Goal: Information Seeking & Learning: Check status

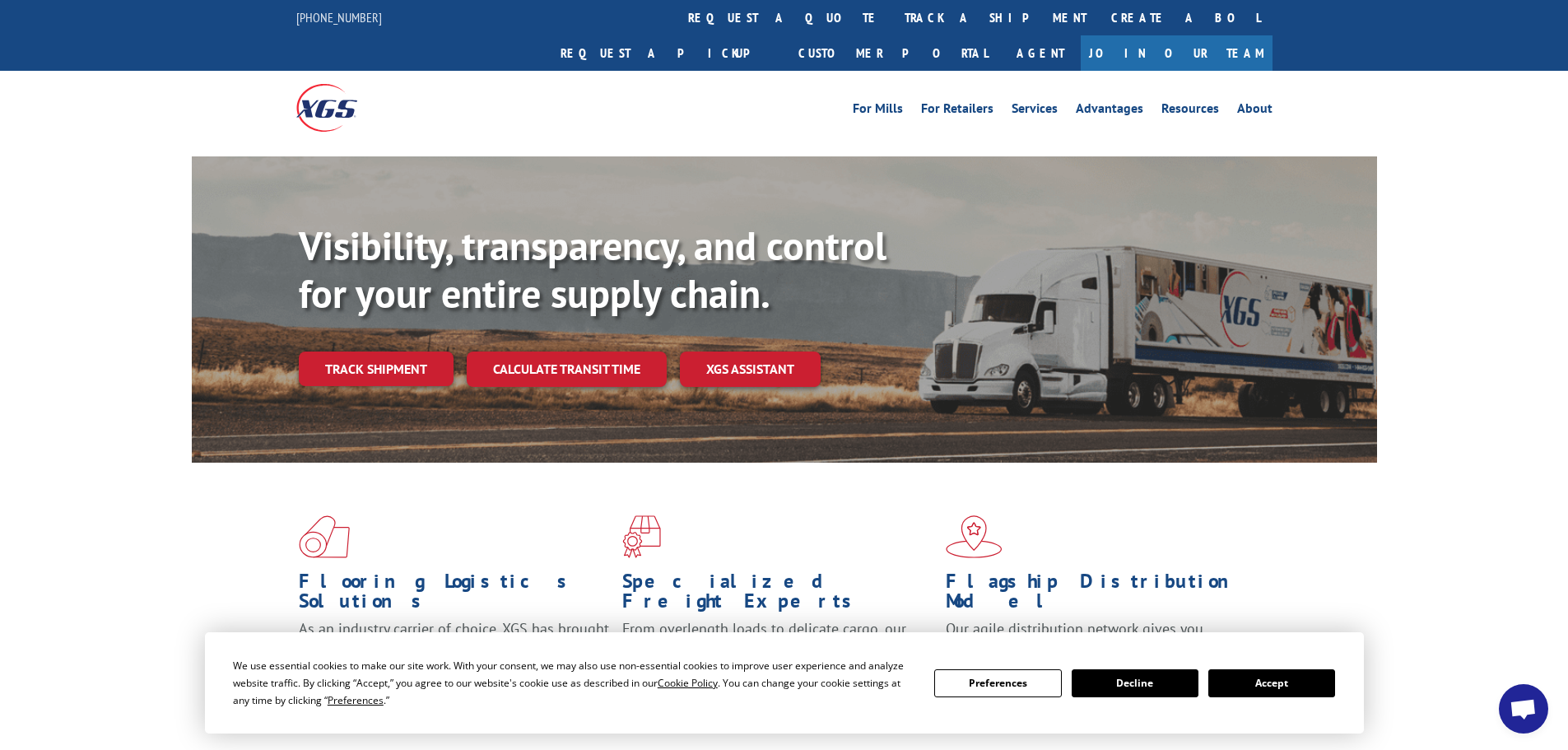
click at [892, 14] on link "track a shipment" at bounding box center [995, 17] width 207 height 35
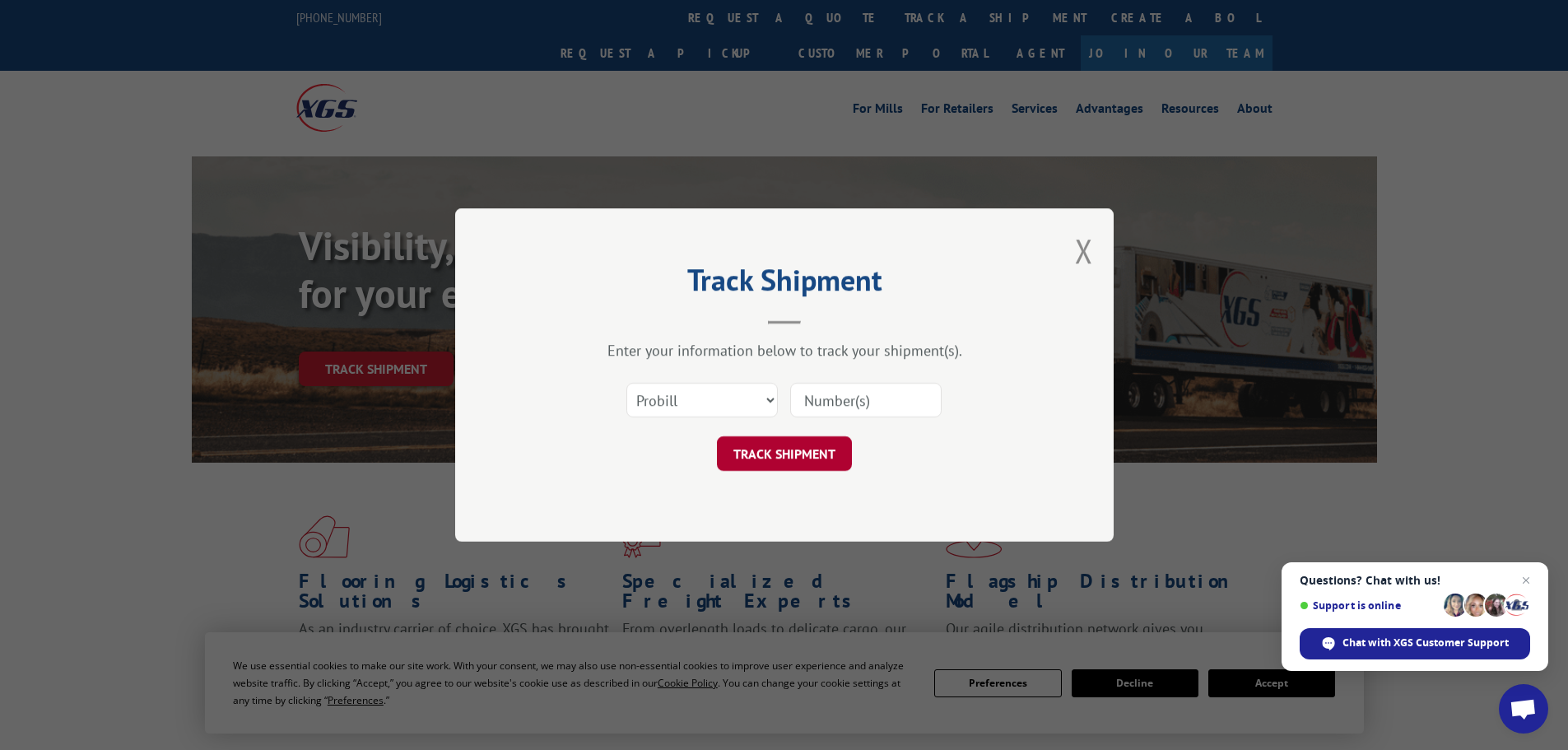
click at [773, 447] on button "TRACK SHIPMENT" at bounding box center [784, 453] width 135 height 35
click at [1080, 243] on button "Close modal" at bounding box center [1084, 251] width 18 height 44
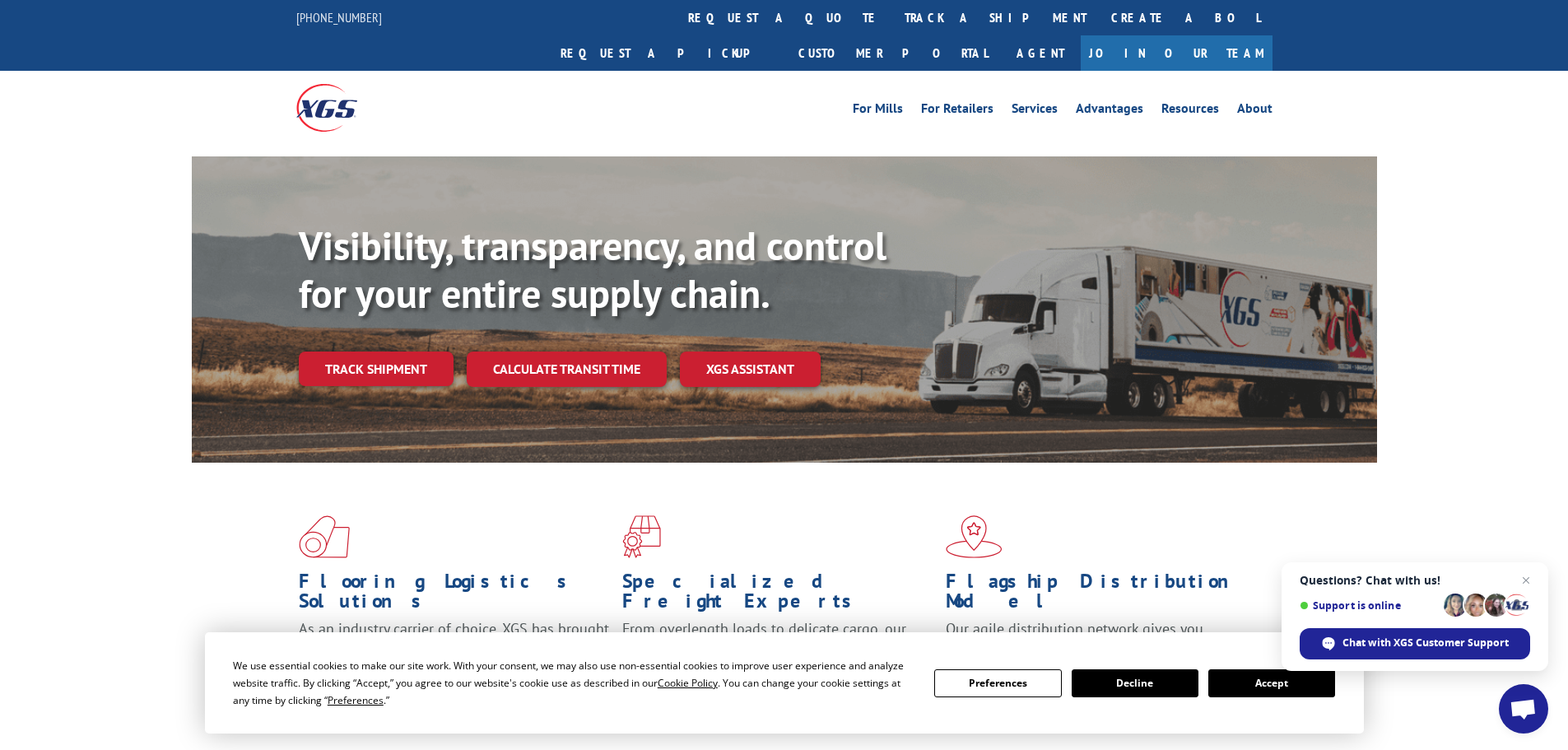
drag, startPoint x: 1236, startPoint y: 687, endPoint x: 1202, endPoint y: 677, distance: 35.4
click at [1238, 686] on button "Accept" at bounding box center [1271, 683] width 127 height 28
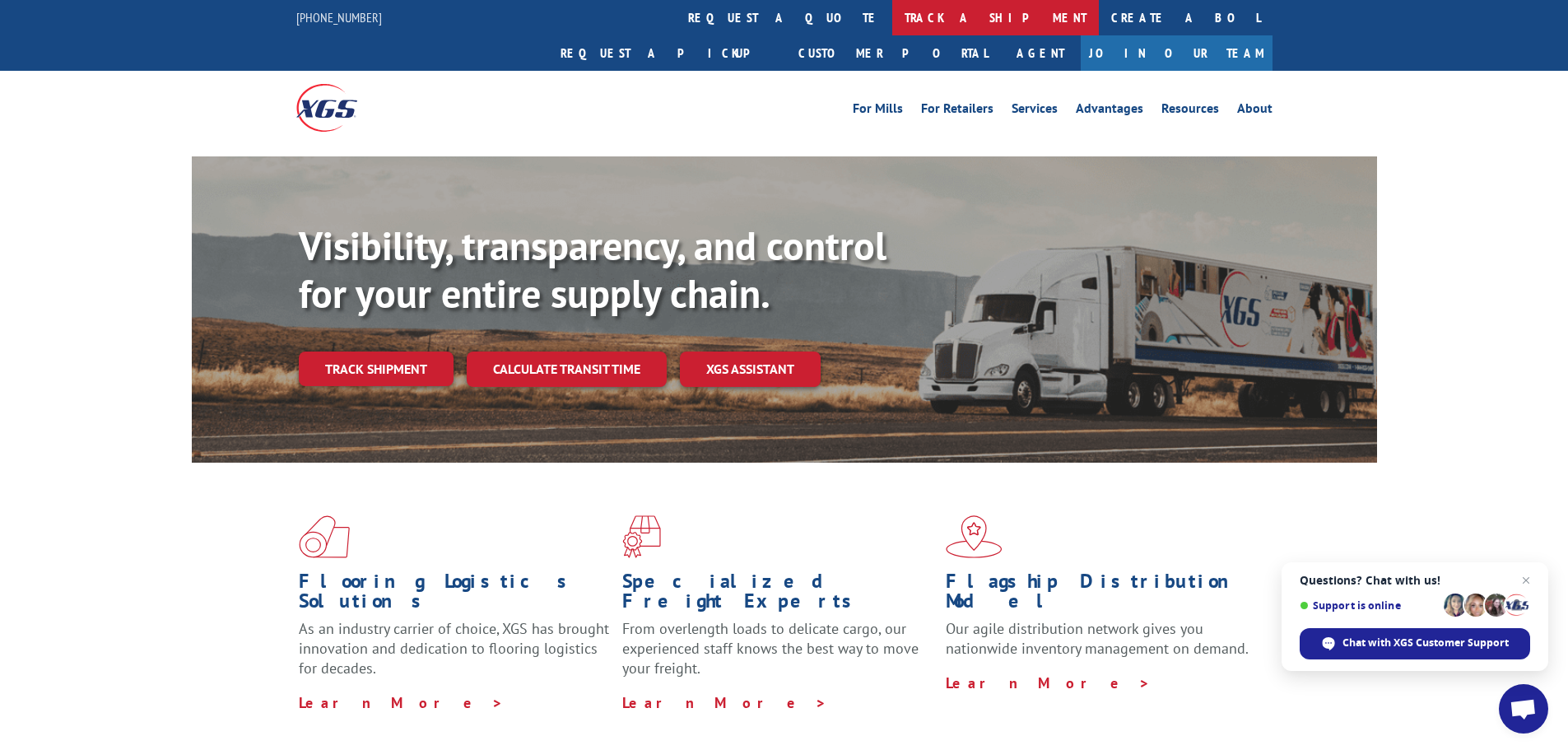
click at [892, 16] on link "track a shipment" at bounding box center [995, 17] width 207 height 35
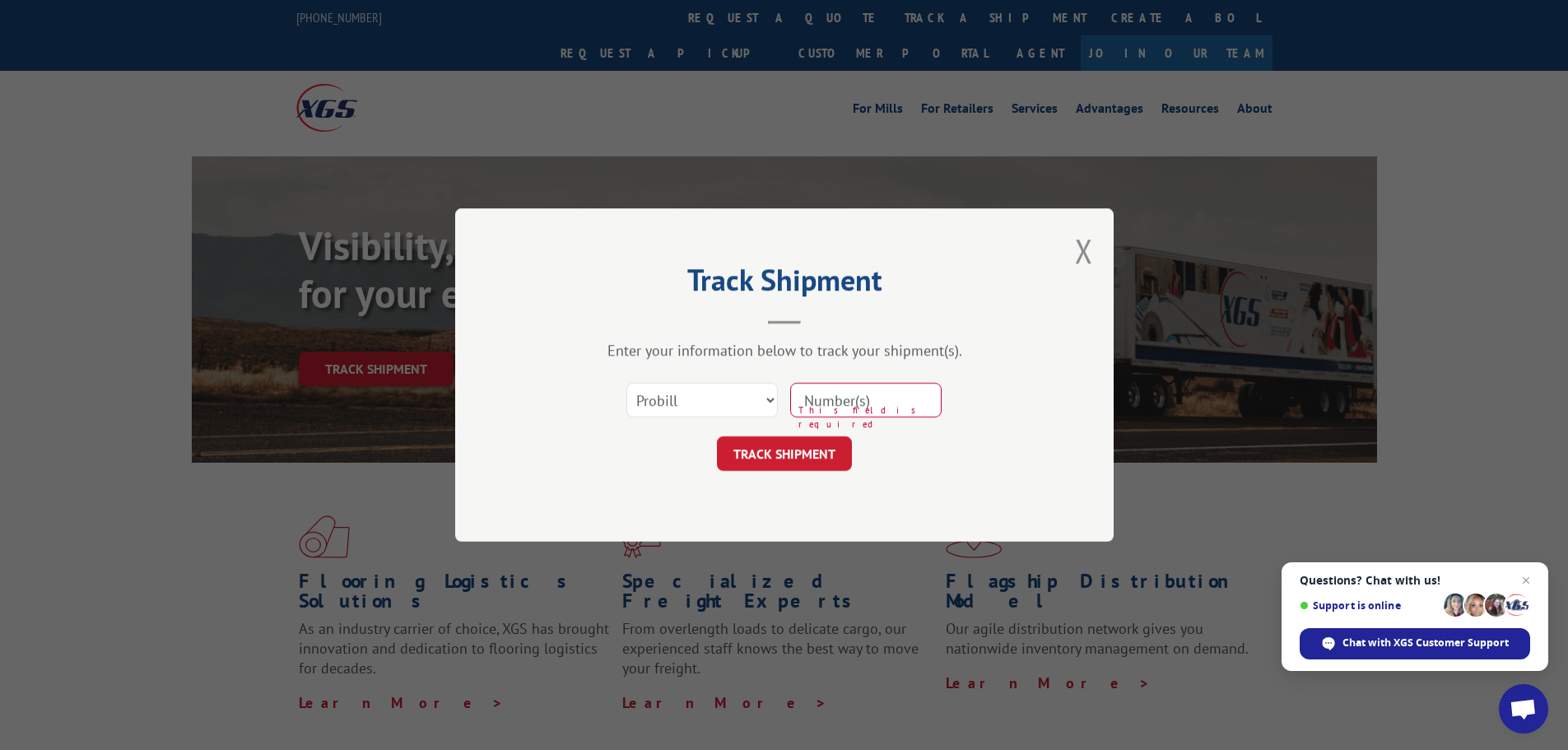
click at [827, 394] on input at bounding box center [866, 400] width 152 height 35
paste input "17470323"
type input "17470323"
click button "TRACK SHIPMENT" at bounding box center [784, 453] width 135 height 35
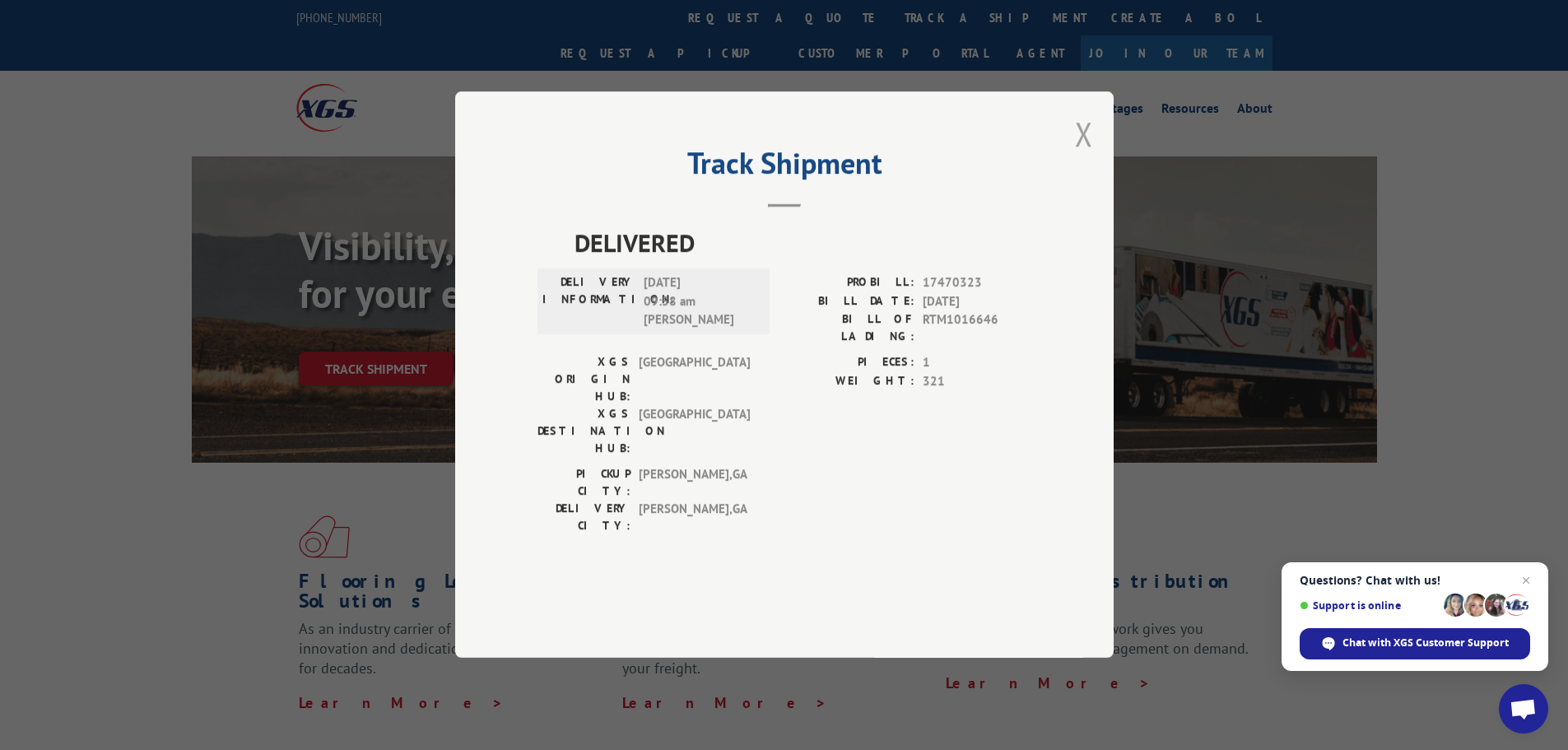
click at [1084, 156] on button "Close modal" at bounding box center [1084, 134] width 18 height 44
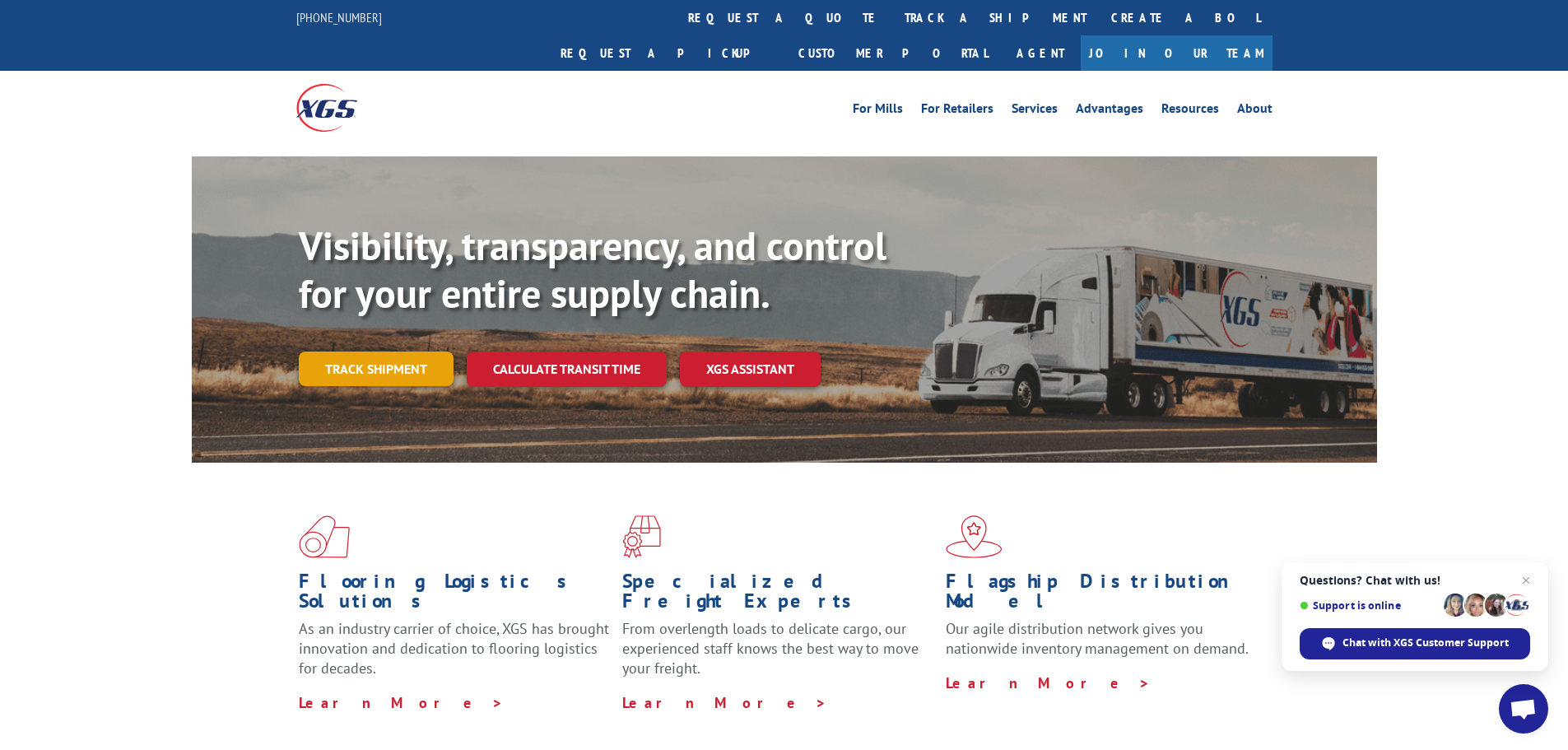
click at [343, 351] on link "Track shipment" at bounding box center [377, 368] width 155 height 35
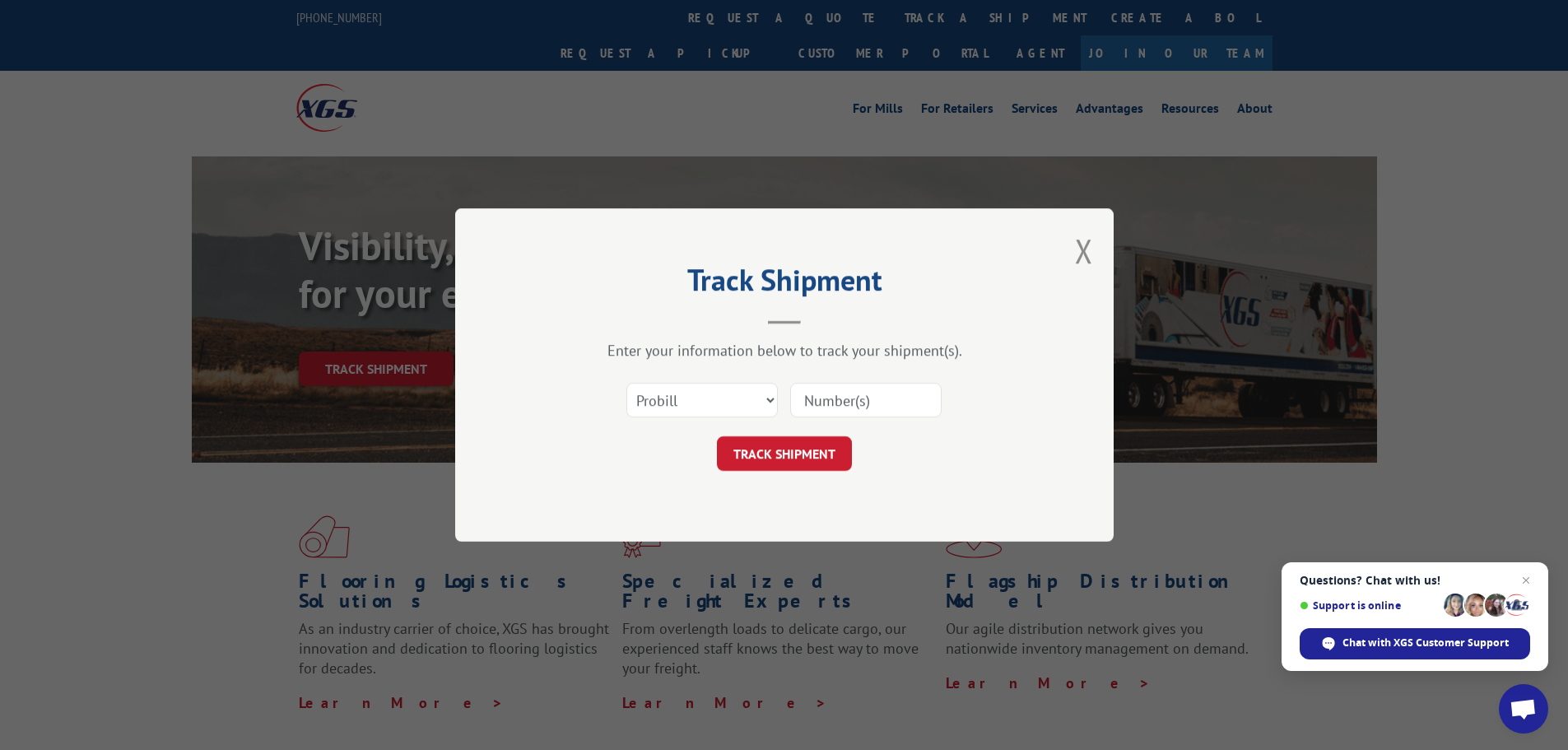
click at [838, 399] on input at bounding box center [866, 400] width 152 height 35
paste input "17470323"
type input "17470323"
click at [787, 456] on button "TRACK SHIPMENT" at bounding box center [784, 453] width 135 height 35
